Goal: Information Seeking & Learning: Learn about a topic

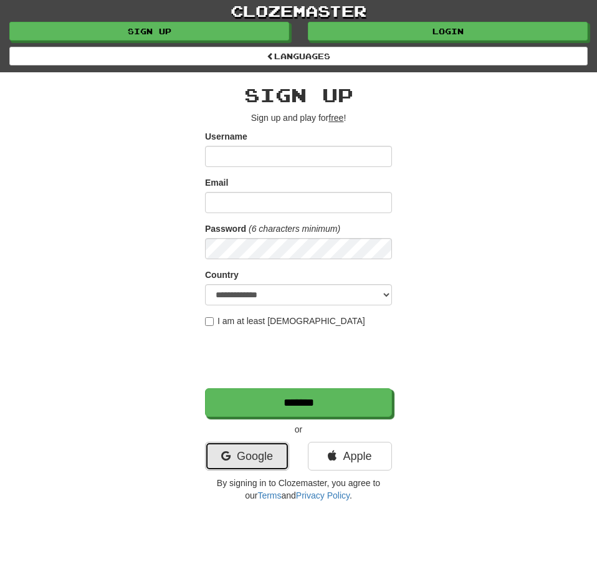
click at [247, 459] on link "Google" at bounding box center [247, 456] width 84 height 29
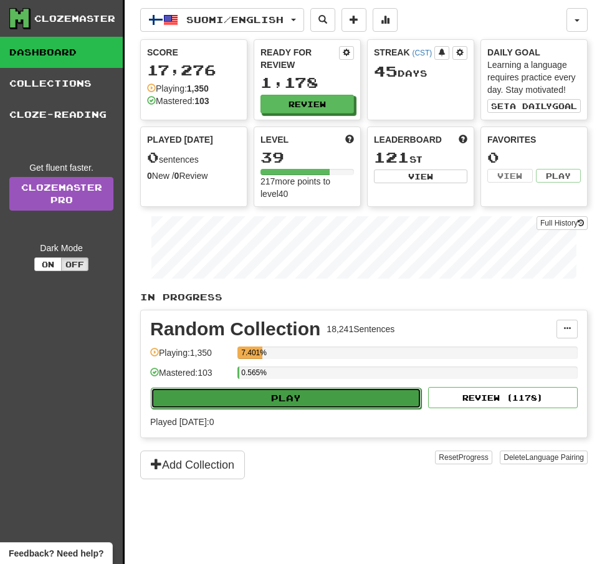
click at [310, 394] on button "Play" at bounding box center [286, 398] width 270 height 21
select select "**"
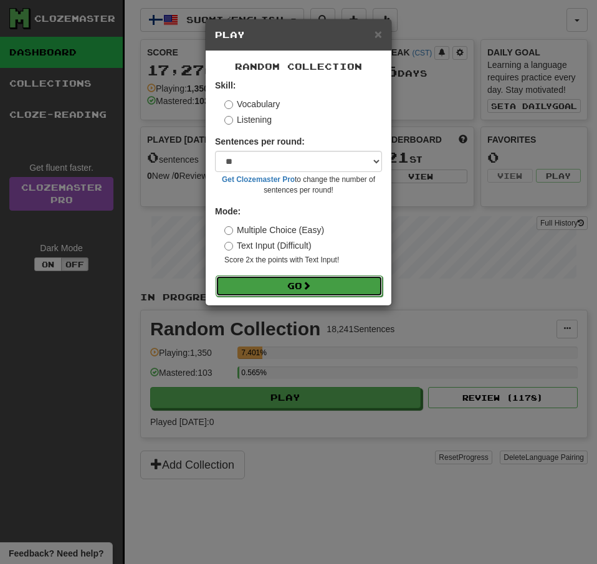
click at [345, 295] on button "Go" at bounding box center [299, 285] width 167 height 21
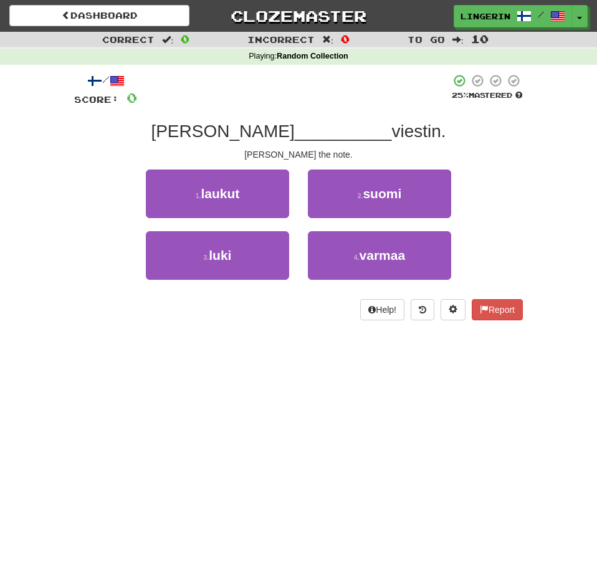
click at [419, 141] on div "Tom __________ viestin." at bounding box center [298, 131] width 449 height 22
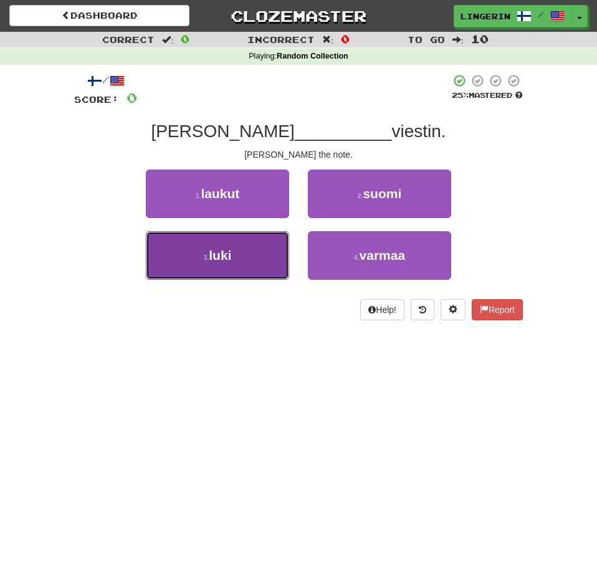
click at [191, 245] on button "3 . luki" at bounding box center [217, 255] width 143 height 49
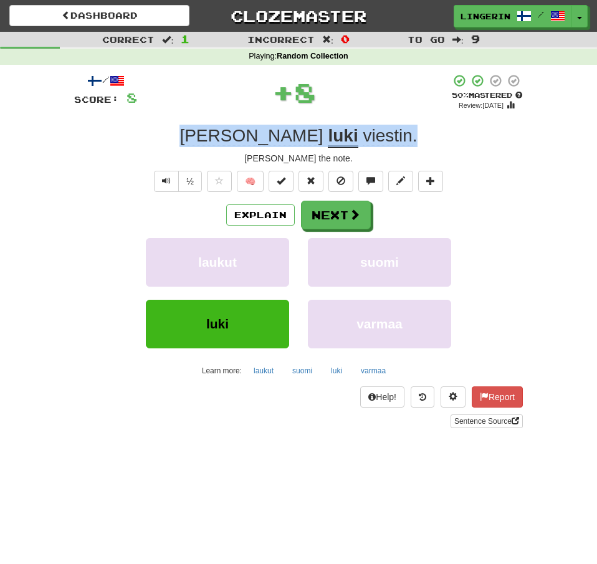
drag, startPoint x: 388, startPoint y: 136, endPoint x: 237, endPoint y: 134, distance: 150.8
click at [237, 134] on div "Tom luki viestin ." at bounding box center [298, 136] width 449 height 22
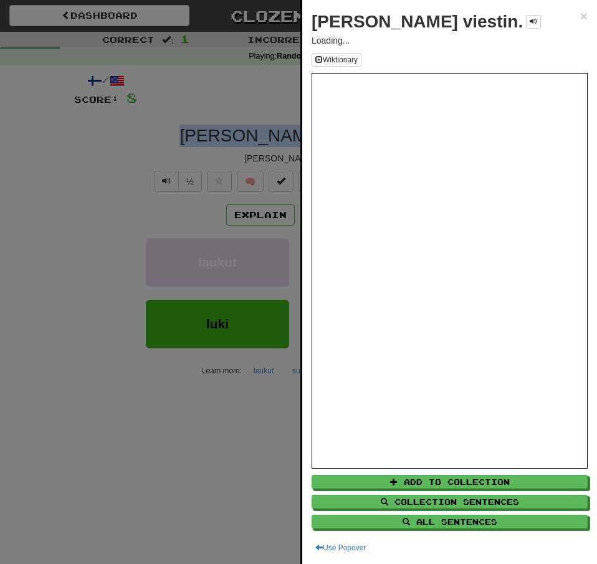
copy div "Tom luki viestin ."
click at [80, 154] on div at bounding box center [298, 282] width 597 height 564
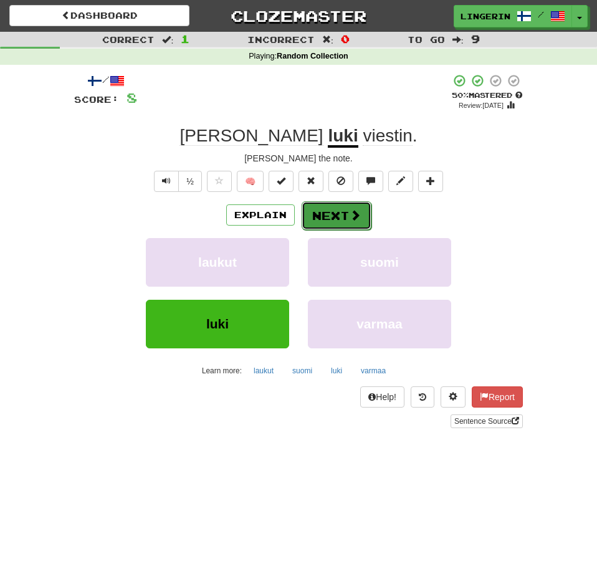
click at [350, 219] on span at bounding box center [355, 214] width 11 height 11
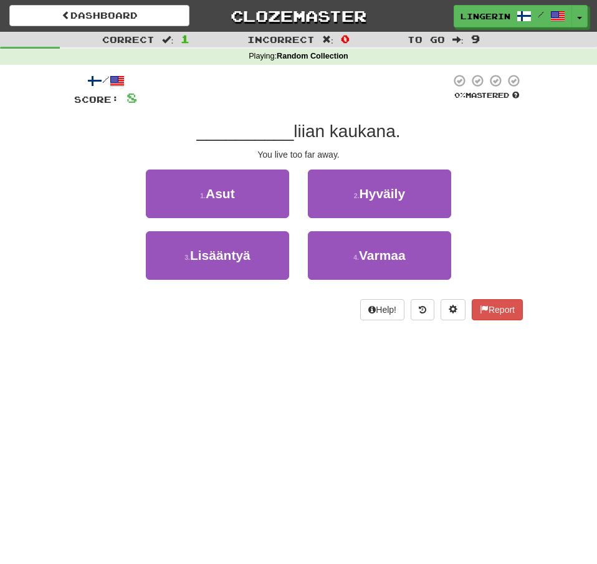
click at [490, 182] on div "1 . Asut 2 . Hyväily" at bounding box center [298, 200] width 486 height 62
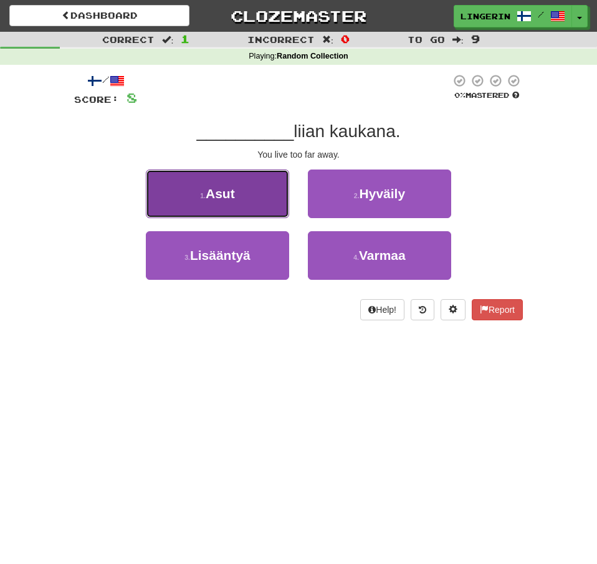
click at [260, 188] on button "1 . Asut" at bounding box center [217, 193] width 143 height 49
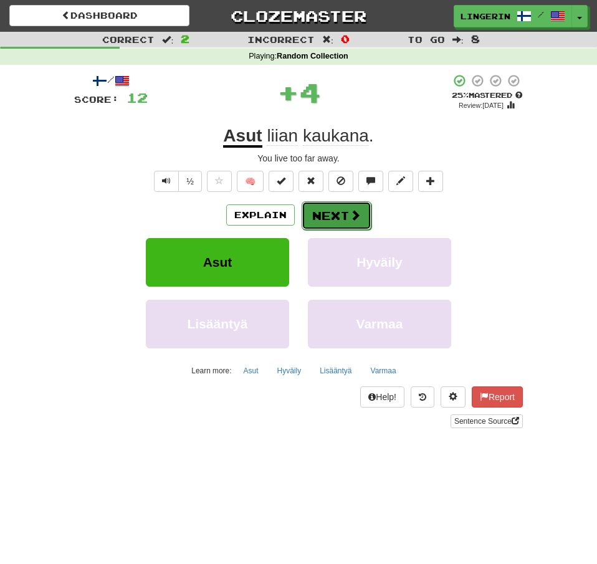
click at [348, 218] on button "Next" at bounding box center [337, 215] width 70 height 29
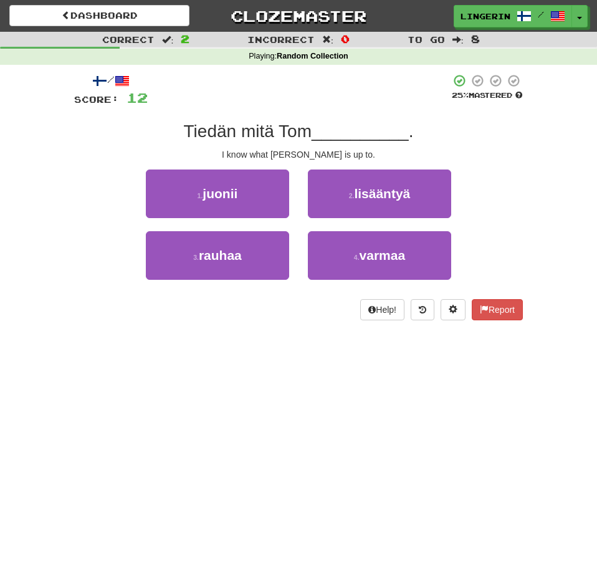
click at [530, 160] on div "/ Score: 12 25 % Mastered Tiedän mitä Tom __________ . I know what Tom is up to…" at bounding box center [298, 201] width 467 height 273
click at [507, 143] on div "Tiedän mitä Tom __________ ." at bounding box center [298, 131] width 449 height 22
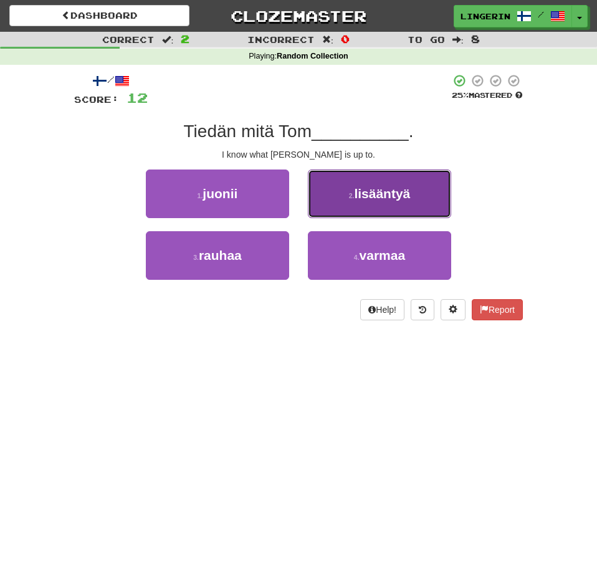
click at [398, 208] on button "2 . lisääntyä" at bounding box center [379, 193] width 143 height 49
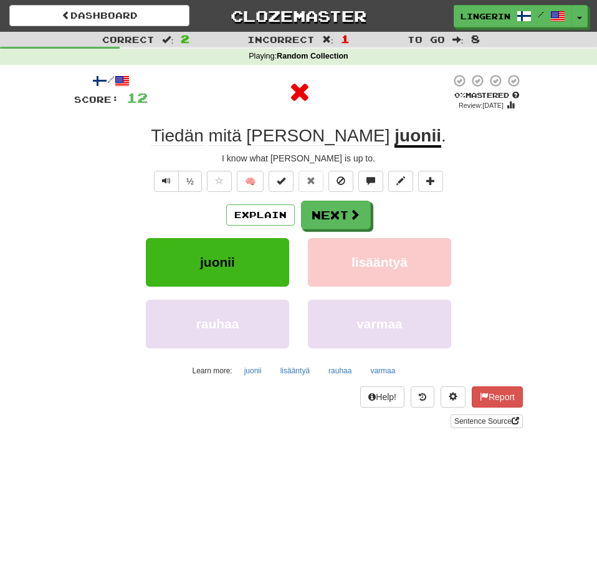
click at [490, 193] on div "/ Score: 12 0 % Mastered Review: 2025-08-16 Tiedän mitä Tom juonii . I know wha…" at bounding box center [298, 251] width 449 height 355
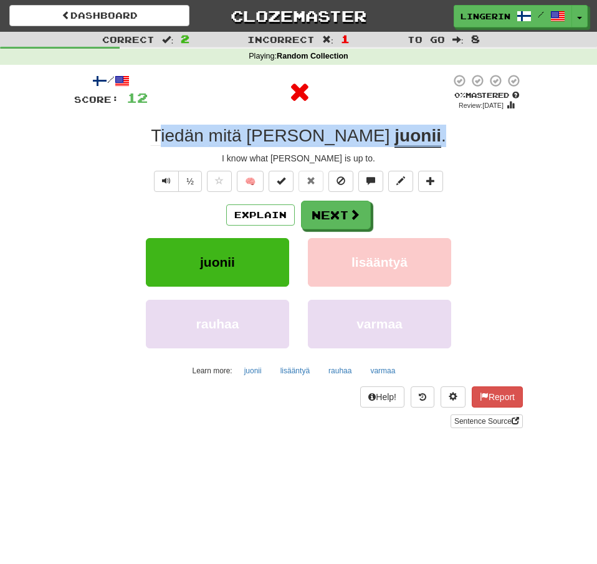
drag, startPoint x: 393, startPoint y: 142, endPoint x: 211, endPoint y: 142, distance: 181.9
click at [211, 142] on div "Tiedän mitä Tom juonii ." at bounding box center [298, 136] width 449 height 22
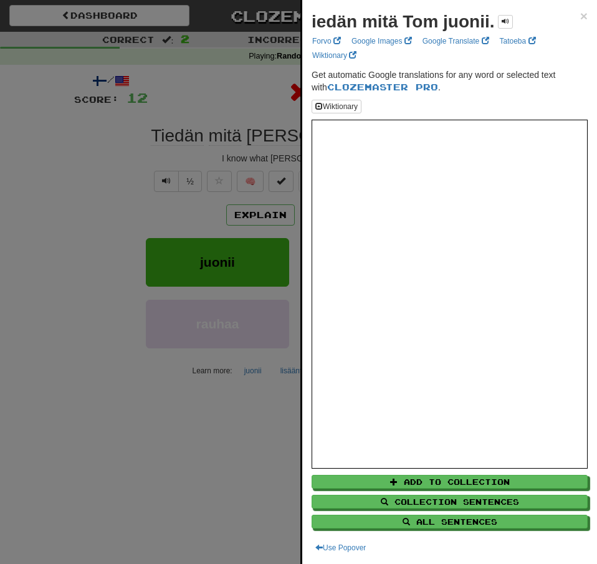
click at [291, 141] on div at bounding box center [298, 282] width 597 height 564
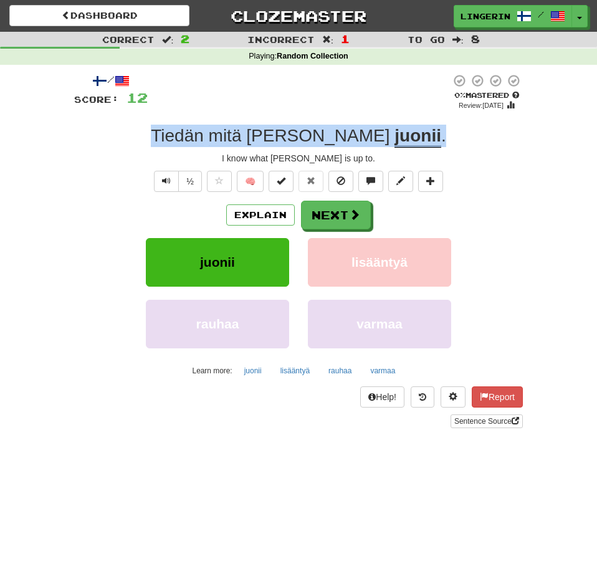
drag, startPoint x: 399, startPoint y: 139, endPoint x: 169, endPoint y: 141, distance: 229.9
click at [169, 141] on div "Tiedän mitä Tom juonii ." at bounding box center [298, 136] width 449 height 22
copy div "Tiedän mitä Tom juonii ."
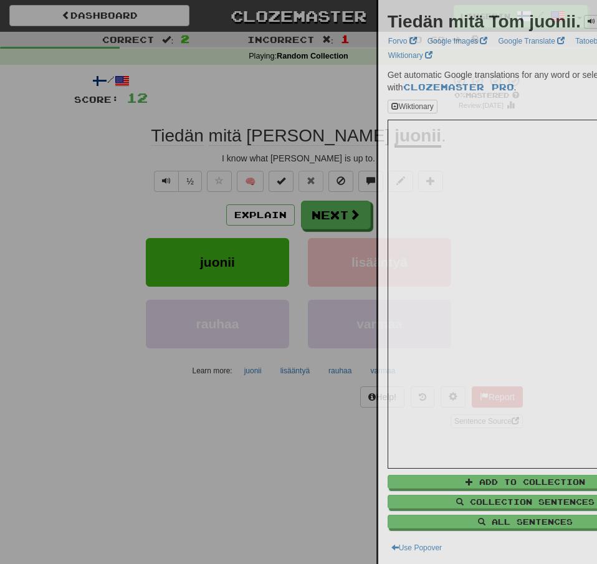
click at [108, 141] on div at bounding box center [298, 282] width 597 height 564
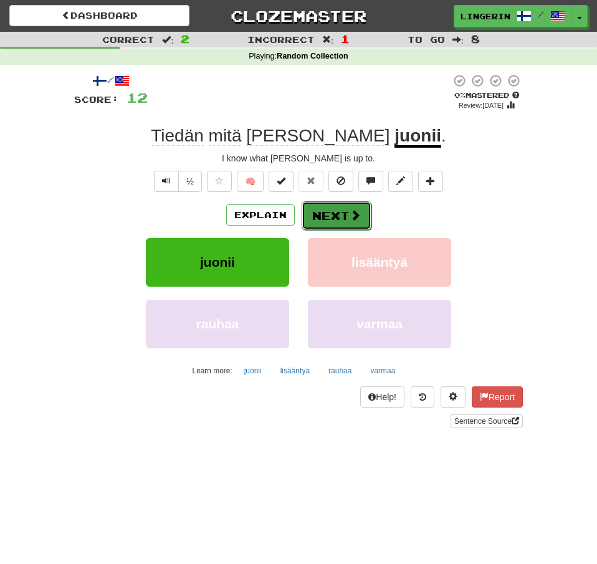
click at [315, 223] on button "Next" at bounding box center [337, 215] width 70 height 29
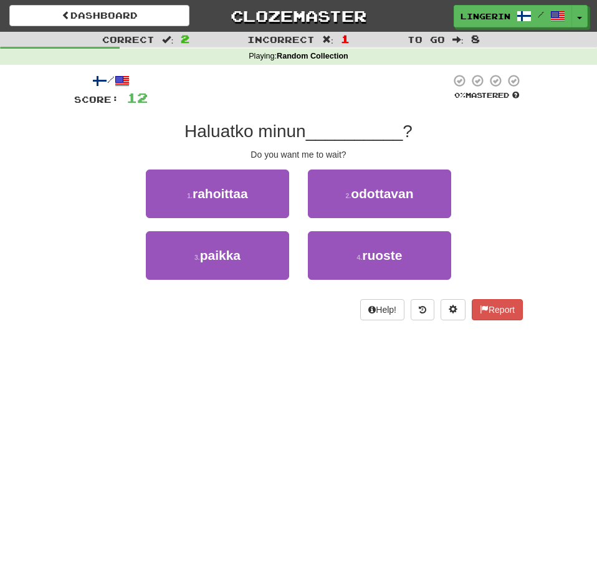
click at [282, 100] on div at bounding box center [299, 91] width 303 height 34
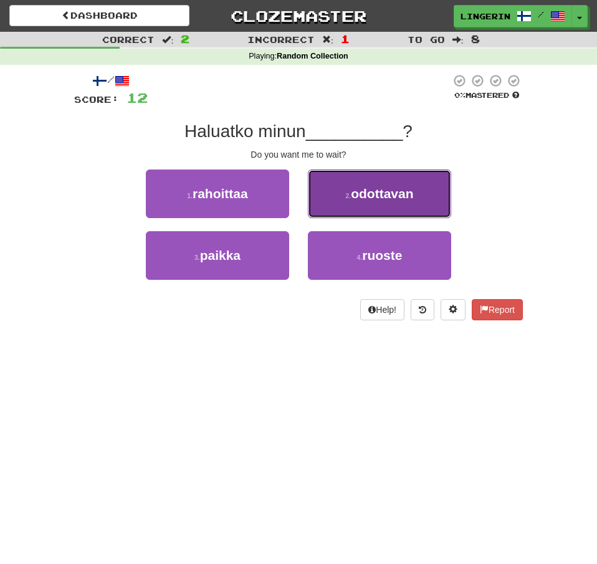
click at [410, 201] on span "odottavan" at bounding box center [382, 193] width 62 height 14
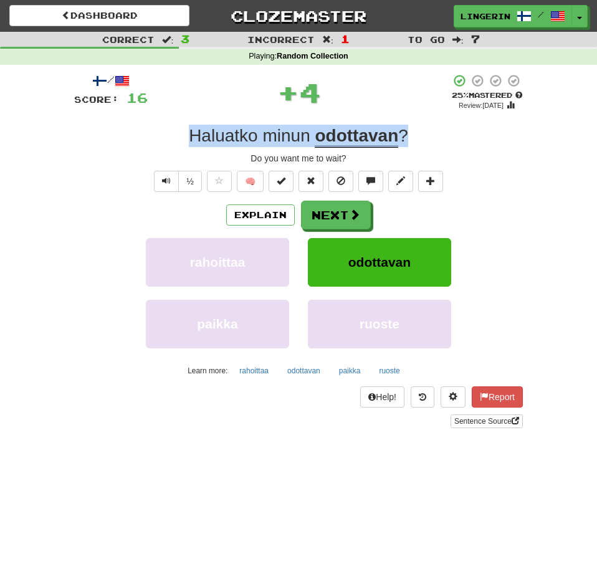
drag, startPoint x: 407, startPoint y: 136, endPoint x: 177, endPoint y: 127, distance: 230.7
click at [177, 127] on div "Haluatko minun odottavan ?" at bounding box center [298, 136] width 449 height 22
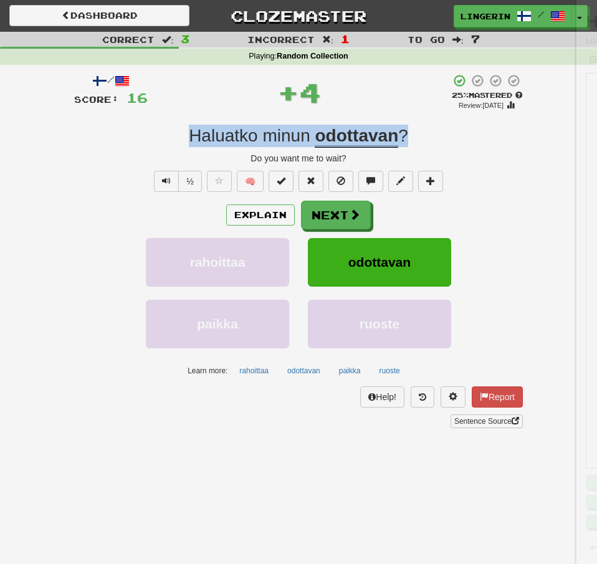
copy div "Haluatko minun odottavan ?"
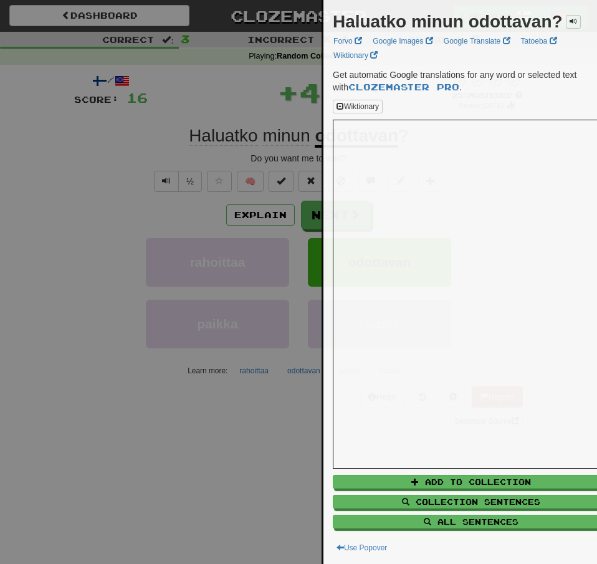
click at [133, 140] on div at bounding box center [298, 282] width 597 height 564
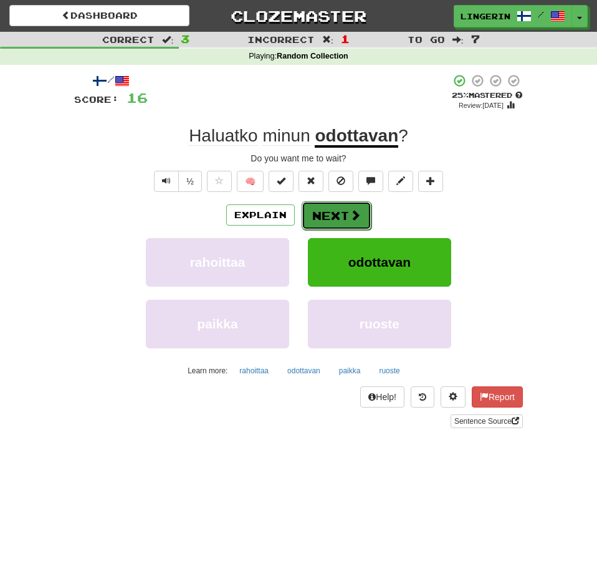
click at [348, 227] on button "Next" at bounding box center [337, 215] width 70 height 29
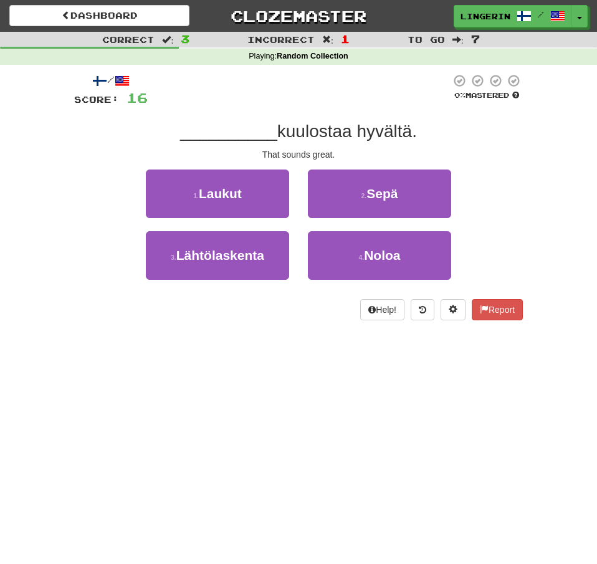
click at [536, 195] on div "Correct : 3 Incorrect : 1 To go : 7 Playing : Random Collection / Score: 16 0 %…" at bounding box center [298, 185] width 597 height 306
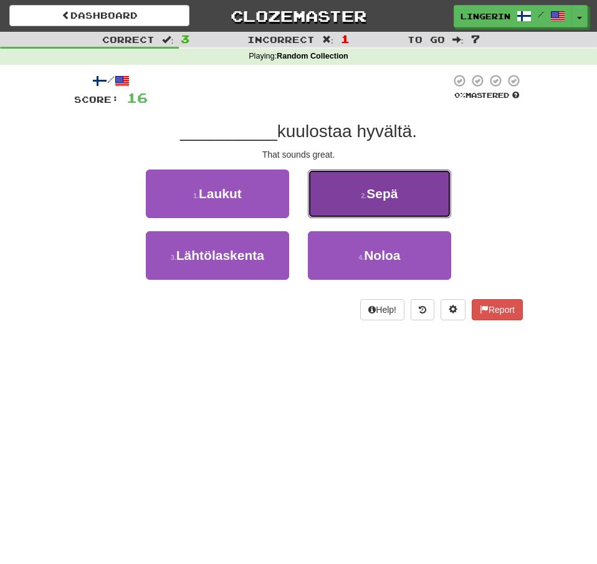
click at [396, 188] on span "Sepä" at bounding box center [381, 193] width 31 height 14
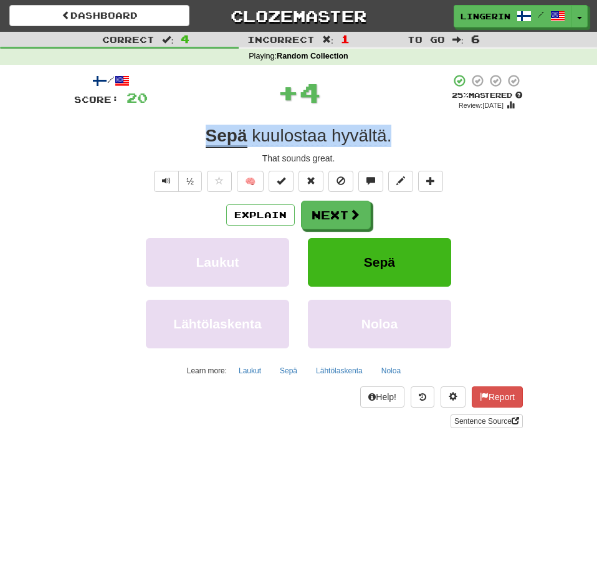
drag, startPoint x: 399, startPoint y: 140, endPoint x: 183, endPoint y: 125, distance: 216.7
click at [183, 125] on div "Sepä kuulostaa hyvältä ." at bounding box center [298, 136] width 449 height 22
copy div "Sepä kuulostaa hyvältä ."
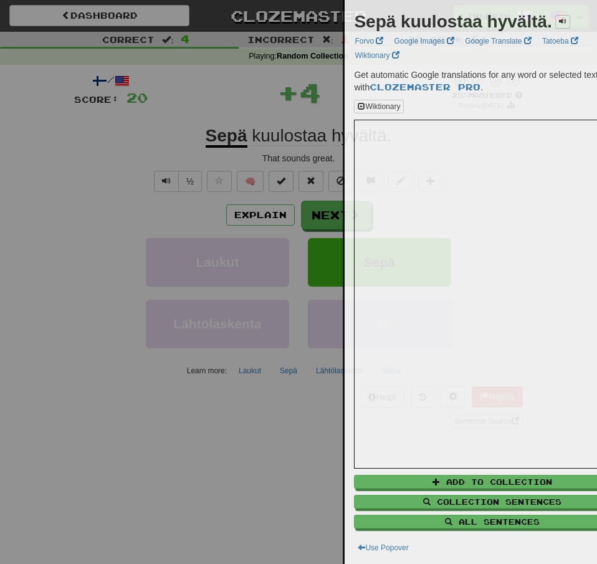
click at [118, 130] on div at bounding box center [298, 282] width 597 height 564
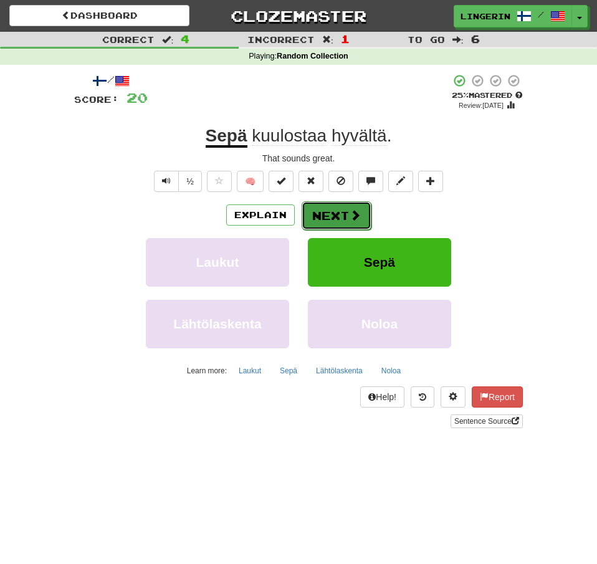
click at [339, 217] on button "Next" at bounding box center [337, 215] width 70 height 29
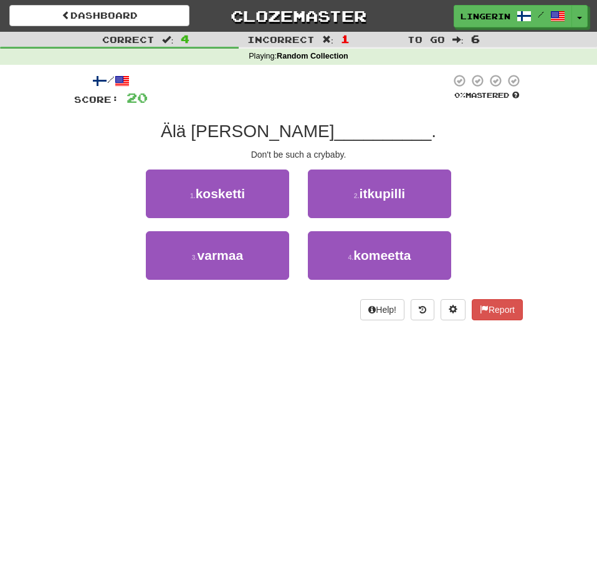
click at [501, 143] on div "Älä ole tuollainen __________ ." at bounding box center [298, 131] width 449 height 22
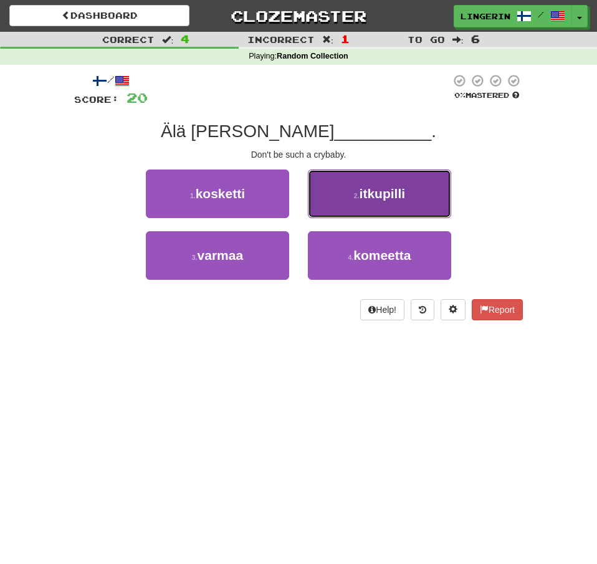
click at [398, 189] on span "itkupilli" at bounding box center [383, 193] width 46 height 14
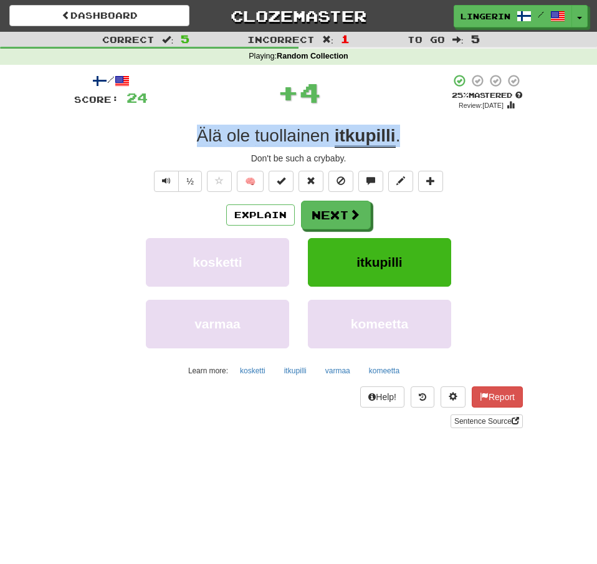
drag, startPoint x: 410, startPoint y: 139, endPoint x: 170, endPoint y: 127, distance: 240.2
click at [170, 127] on div "Älä ole tuollainen itkupilli ." at bounding box center [298, 136] width 449 height 22
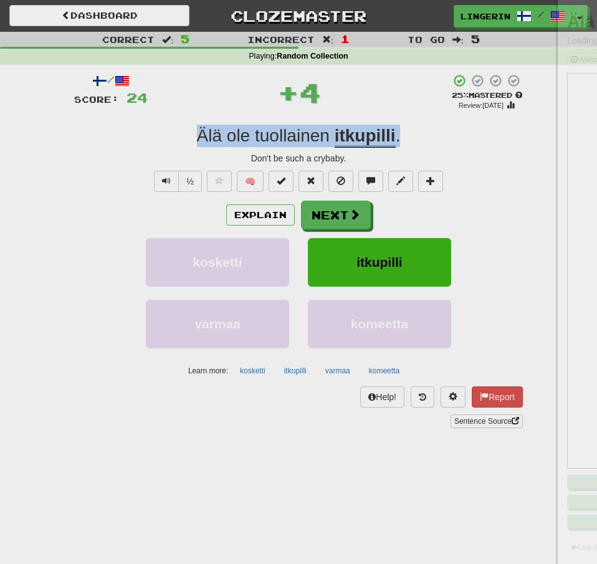
copy div "Älä ole tuollainen itkupilli ."
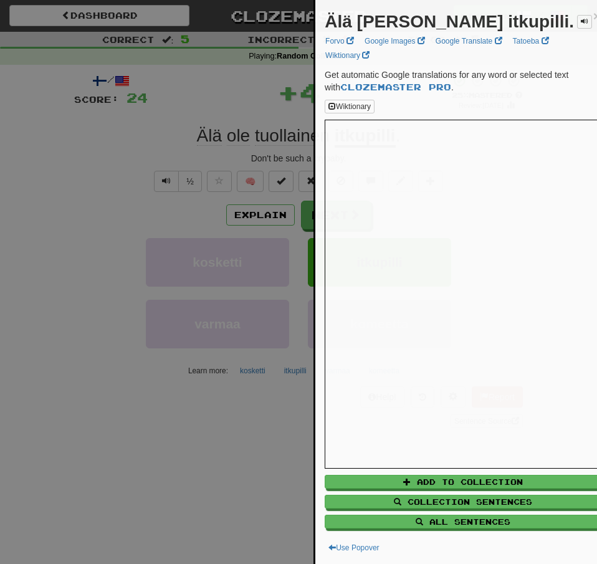
click at [69, 135] on div at bounding box center [298, 282] width 597 height 564
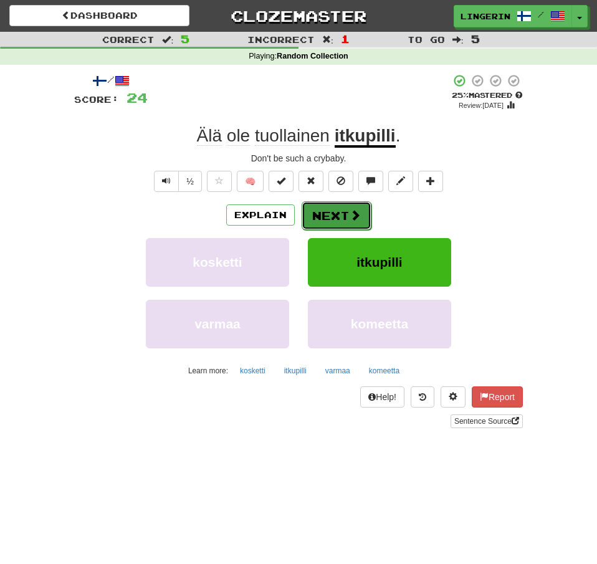
click at [321, 216] on button "Next" at bounding box center [337, 215] width 70 height 29
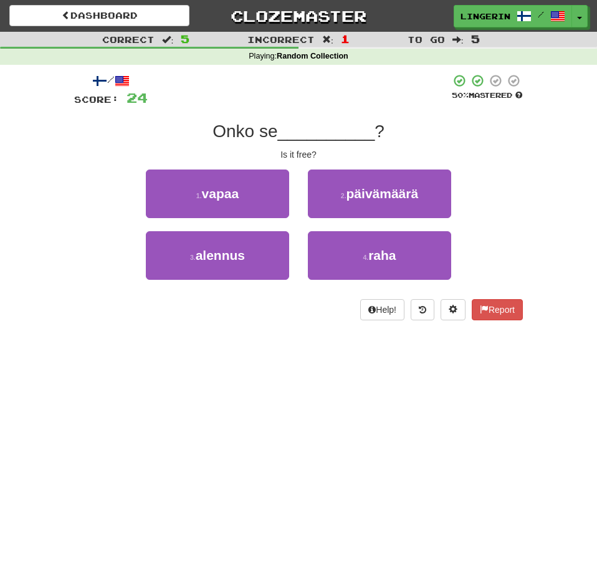
click at [543, 159] on div "Correct : 5 Incorrect : 1 To go : 5 Playing : Random Collection / Score: 24 50 …" at bounding box center [298, 185] width 597 height 306
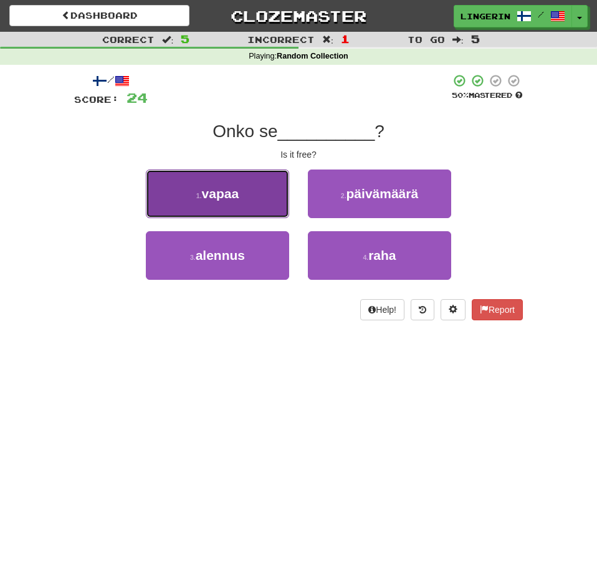
click at [234, 196] on span "vapaa" at bounding box center [220, 193] width 37 height 14
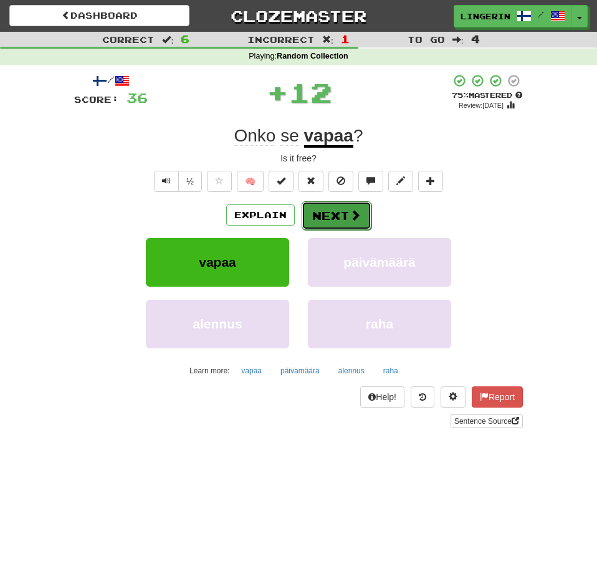
click at [353, 217] on span at bounding box center [355, 214] width 11 height 11
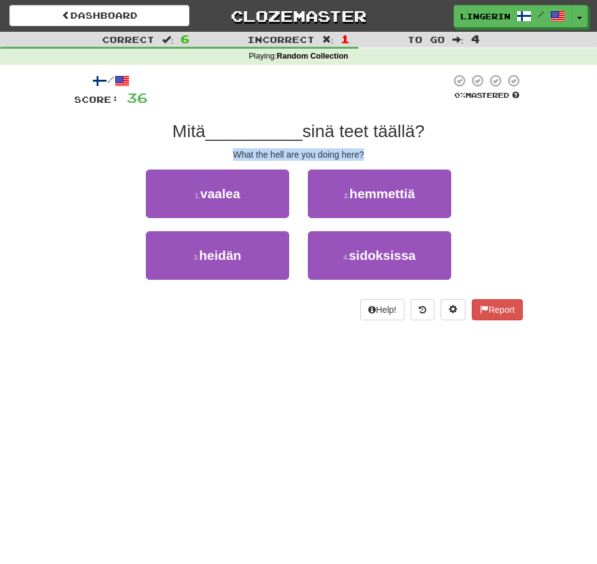
drag, startPoint x: 371, startPoint y: 156, endPoint x: 199, endPoint y: 155, distance: 171.3
click at [200, 156] on div "What the hell are you doing here?" at bounding box center [298, 154] width 449 height 12
copy div "What the hell are you doing here?"
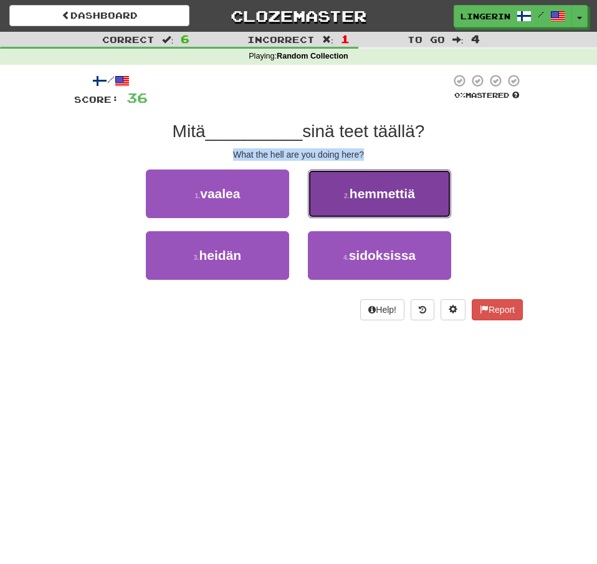
click at [393, 201] on span "hemmettiä" at bounding box center [382, 193] width 65 height 14
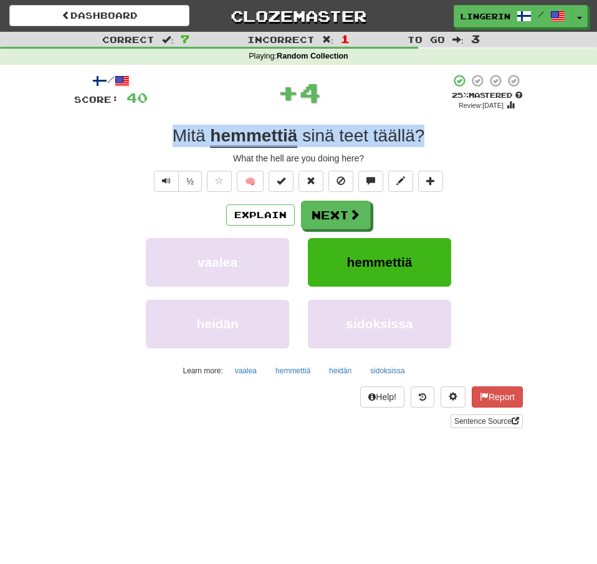
drag, startPoint x: 400, startPoint y: 133, endPoint x: 137, endPoint y: 127, distance: 263.0
click at [137, 127] on div "Mitä hemmettiä sinä teet täällä ?" at bounding box center [298, 136] width 449 height 22
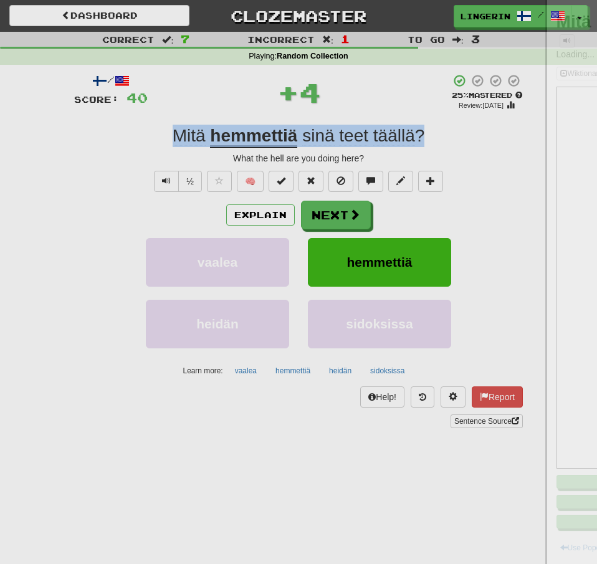
copy div "Mitä hemmettiä sinä teet täällä ?"
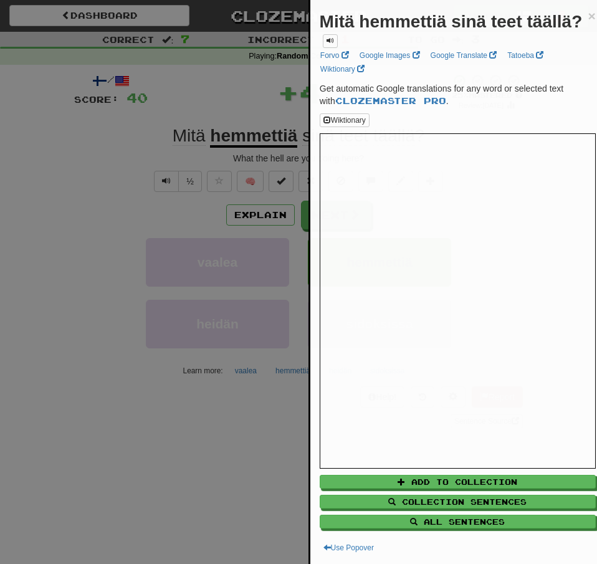
click at [83, 145] on div at bounding box center [298, 282] width 597 height 564
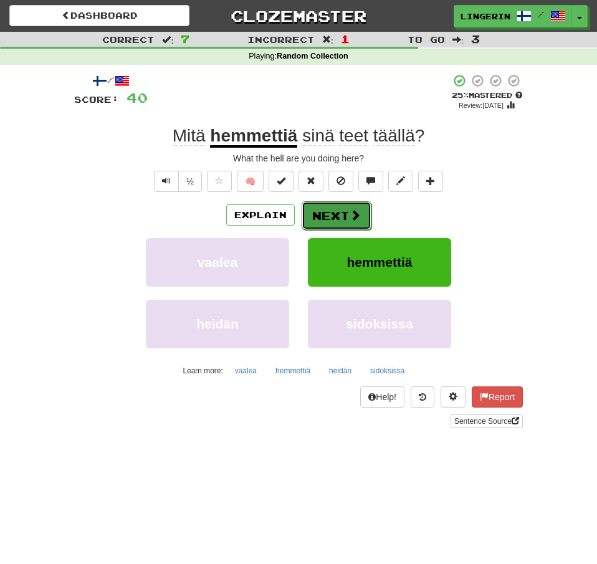
click at [334, 216] on button "Next" at bounding box center [337, 215] width 70 height 29
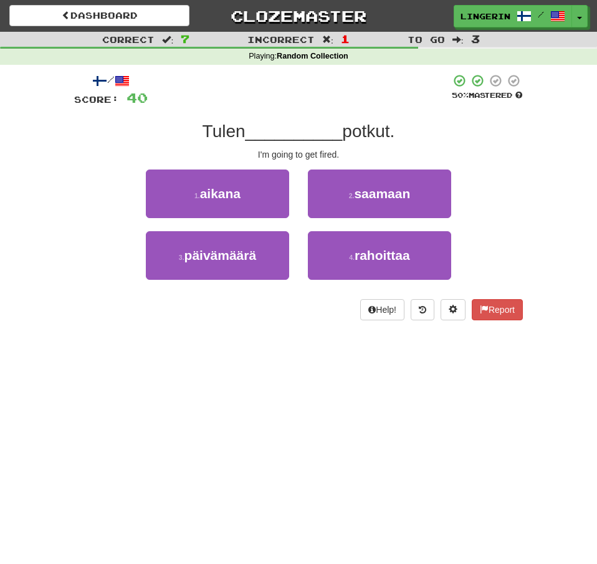
click at [517, 147] on div "/ Score: 40 50 % Mastered Tulen __________ potkut. I'm going to get fired. 1 . …" at bounding box center [298, 197] width 449 height 247
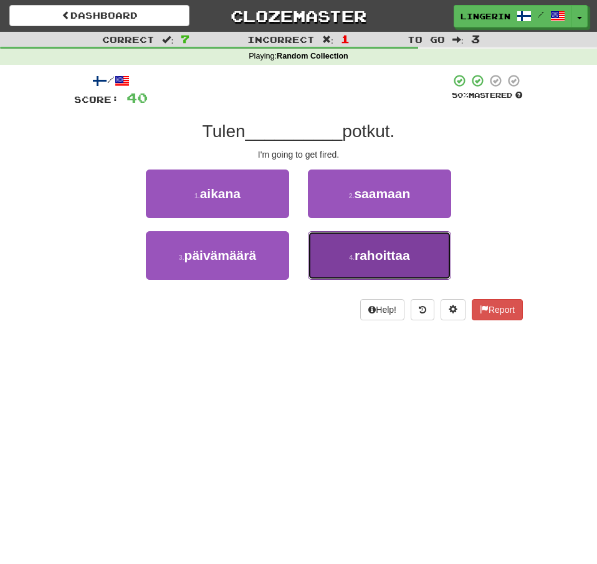
click at [376, 252] on span "rahoittaa" at bounding box center [382, 255] width 55 height 14
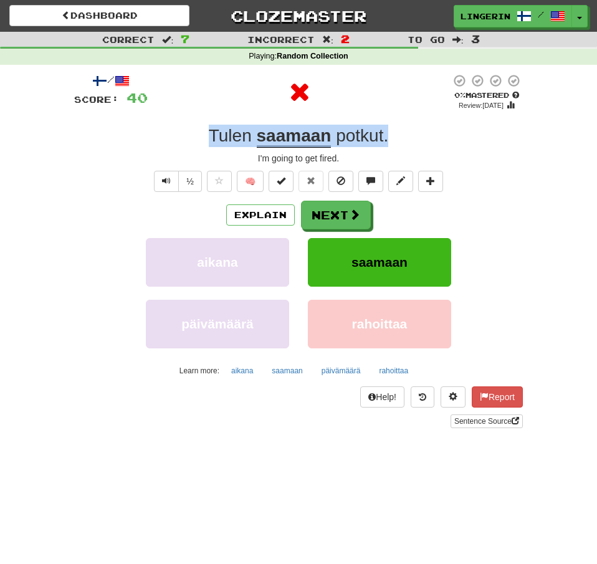
drag, startPoint x: 402, startPoint y: 141, endPoint x: 161, endPoint y: 136, distance: 241.2
click at [161, 136] on div "Tulen saamaan potkut ." at bounding box center [298, 136] width 449 height 22
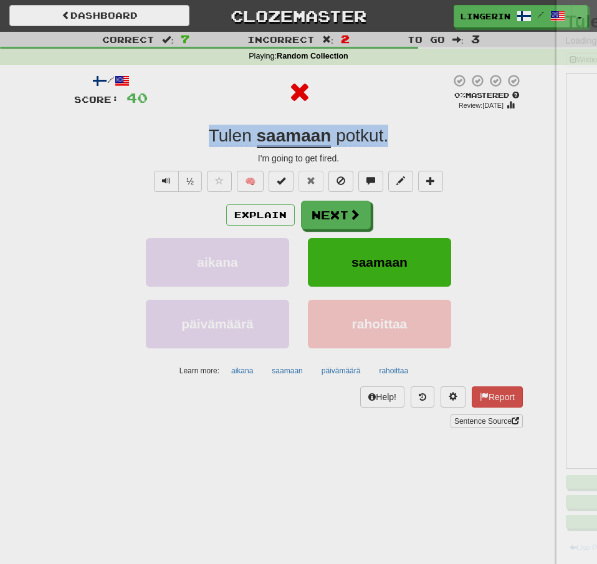
copy div "Tulen saamaan potkut ."
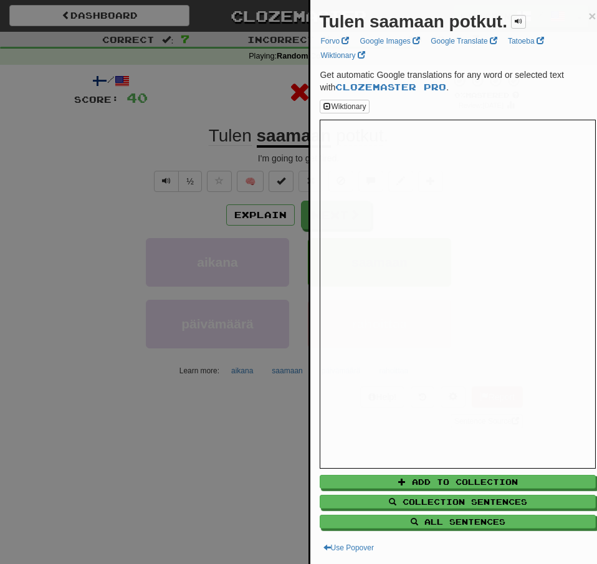
click at [83, 146] on div at bounding box center [298, 282] width 597 height 564
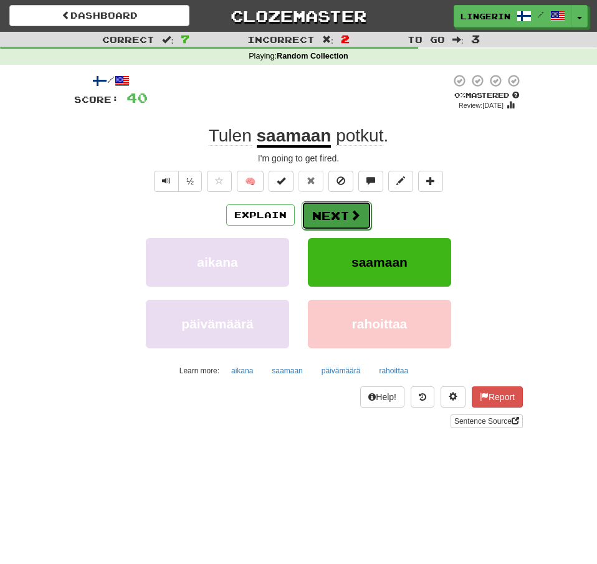
click at [333, 209] on button "Next" at bounding box center [337, 215] width 70 height 29
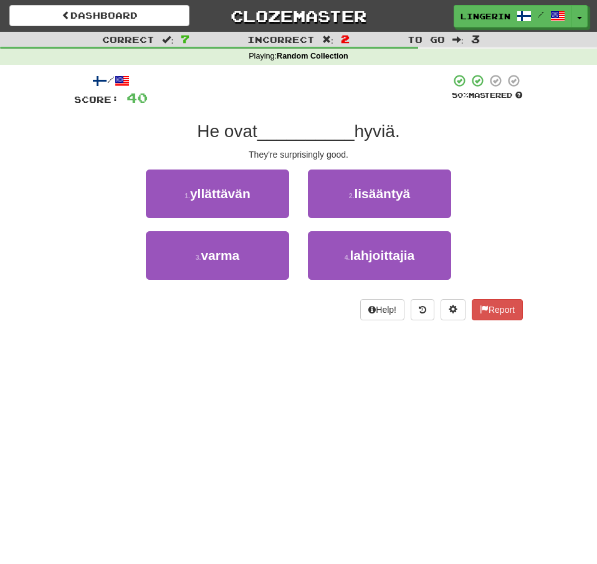
click at [515, 147] on div "/ Score: 40 50 % Mastered He ovat __________ hyviä. They're surprisingly good. …" at bounding box center [298, 197] width 449 height 247
drag, startPoint x: 356, startPoint y: 160, endPoint x: 184, endPoint y: 156, distance: 171.4
click at [184, 156] on div "They're surprisingly good." at bounding box center [298, 154] width 449 height 12
copy div "They're surprisingly good."
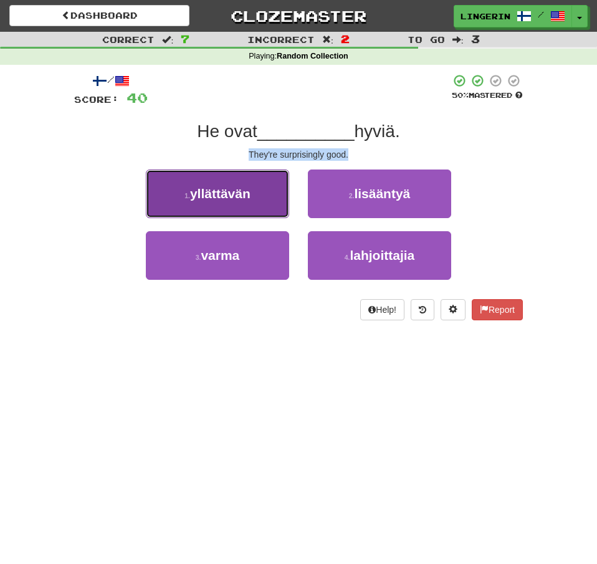
click at [249, 186] on span "yllättävän" at bounding box center [220, 193] width 60 height 14
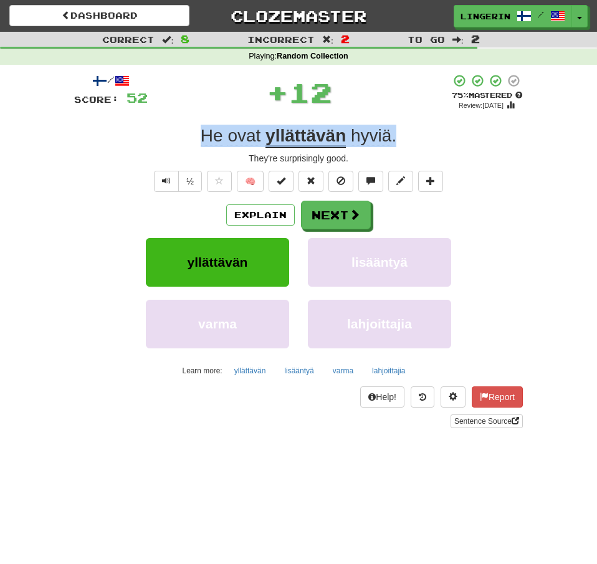
drag, startPoint x: 428, startPoint y: 141, endPoint x: 158, endPoint y: 130, distance: 270.0
click at [158, 130] on div "He ovat yllättävän hyviä ." at bounding box center [298, 136] width 449 height 22
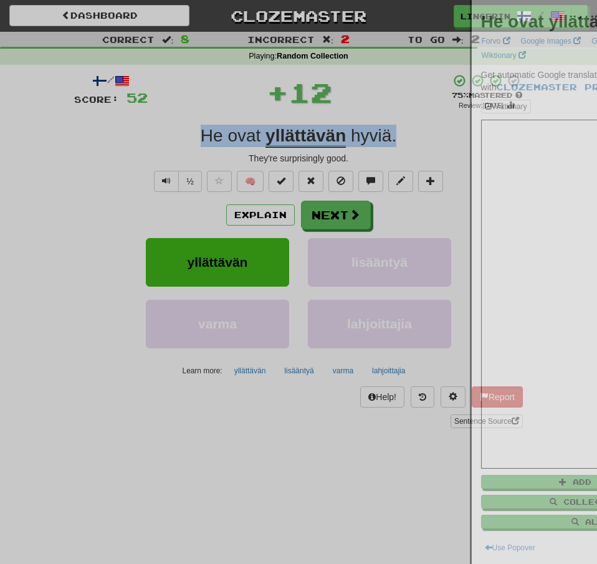
copy div "He ovat yllättävän hyviä ."
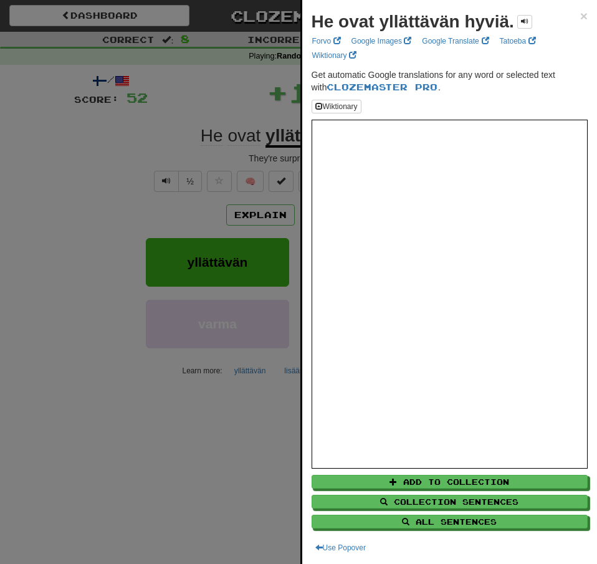
drag, startPoint x: 95, startPoint y: 140, endPoint x: 102, endPoint y: 141, distance: 7.0
click at [95, 140] on div at bounding box center [298, 282] width 597 height 564
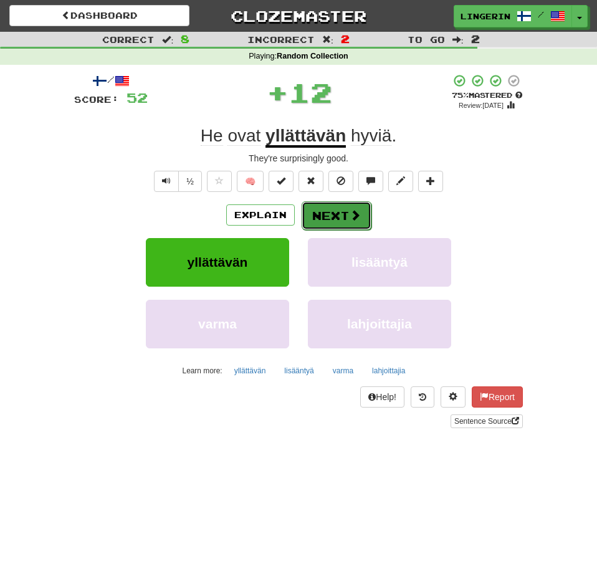
click at [345, 212] on button "Next" at bounding box center [337, 215] width 70 height 29
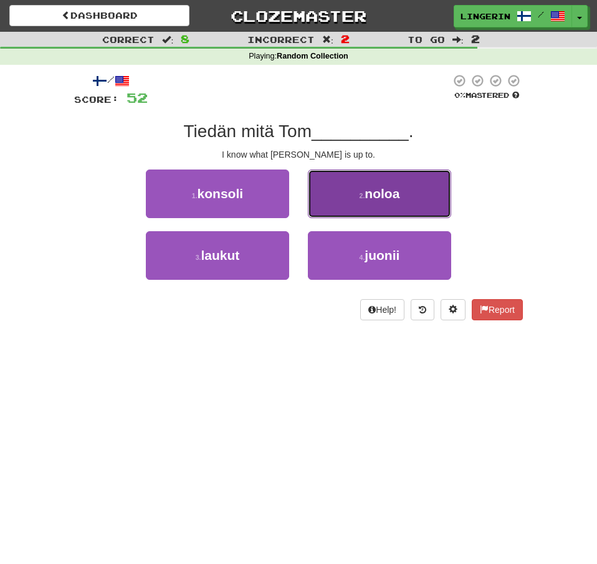
click at [393, 201] on span "noloa" at bounding box center [381, 193] width 35 height 14
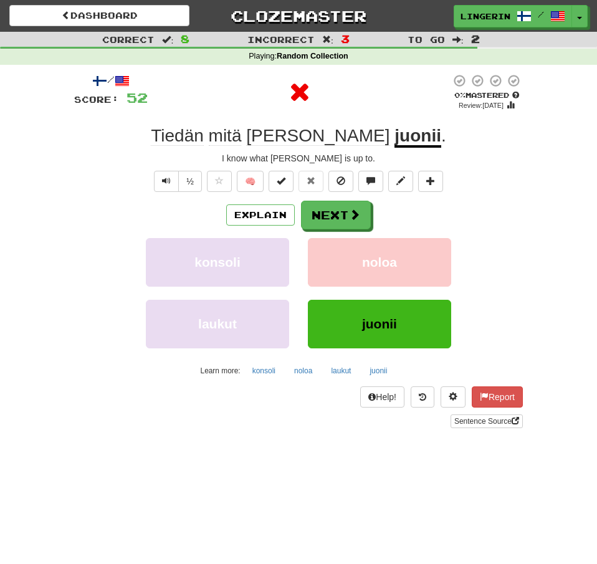
click at [490, 206] on div "Explain Next" at bounding box center [298, 215] width 449 height 29
click at [350, 208] on button "Next" at bounding box center [337, 215] width 70 height 29
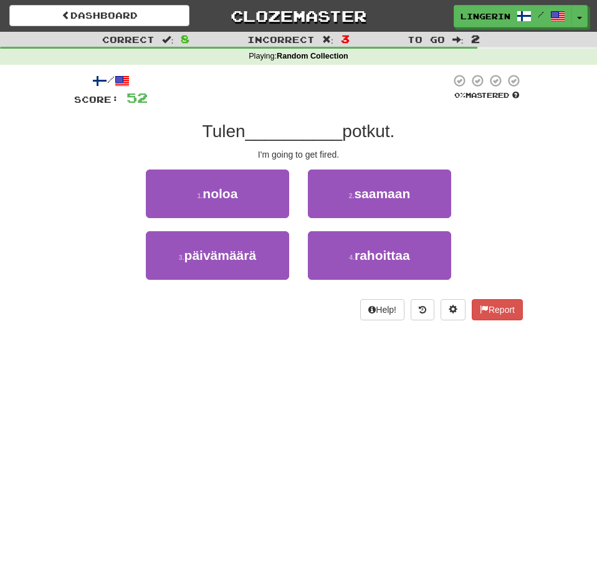
click at [518, 211] on div "1 . noloa 2 . saamaan" at bounding box center [298, 200] width 486 height 62
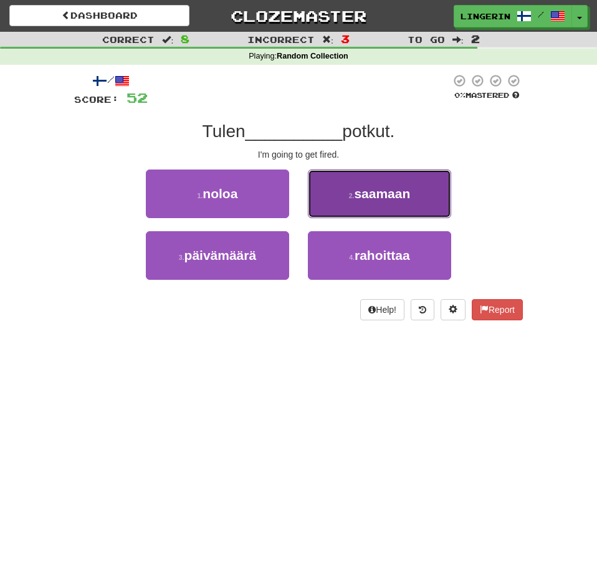
click at [391, 194] on span "saamaan" at bounding box center [382, 193] width 56 height 14
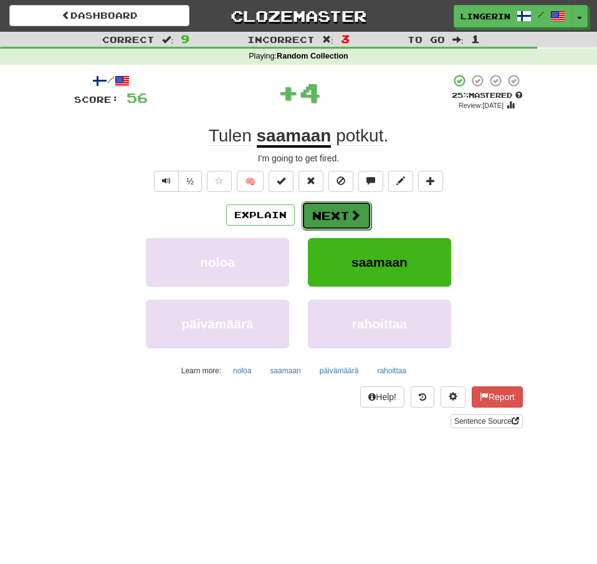
click at [354, 215] on span at bounding box center [355, 214] width 11 height 11
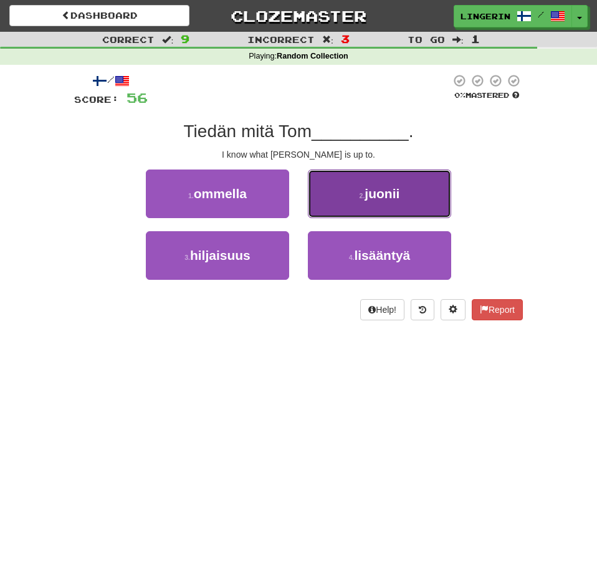
click at [417, 206] on button "2 . juonii" at bounding box center [379, 193] width 143 height 49
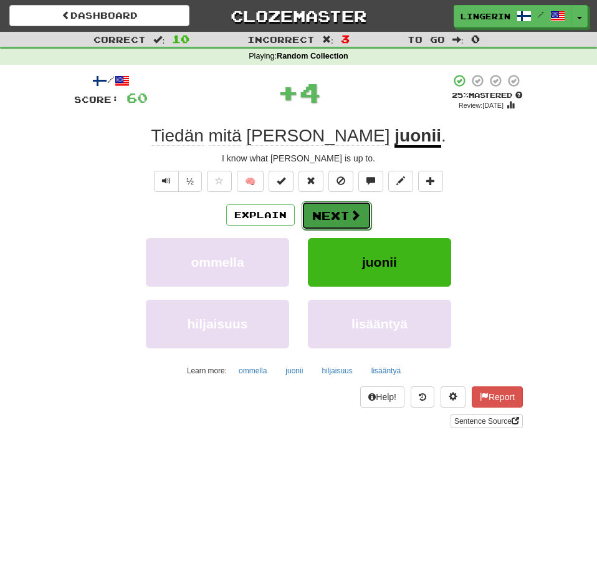
click at [355, 214] on span at bounding box center [355, 214] width 11 height 11
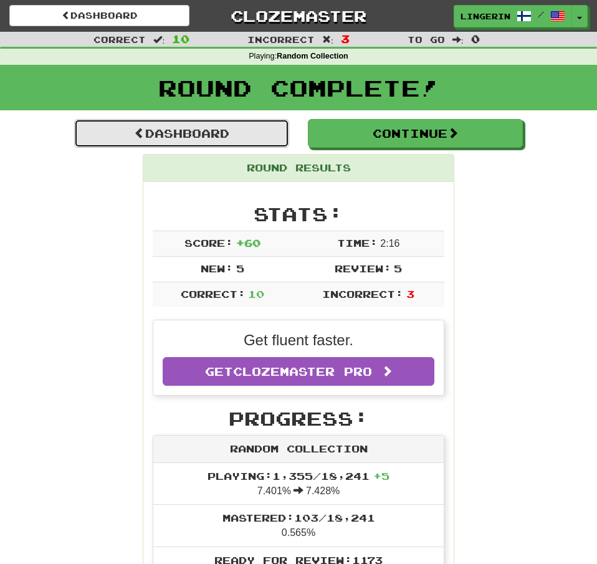
click at [223, 134] on link "Dashboard" at bounding box center [181, 133] width 215 height 29
